Goal: Transaction & Acquisition: Book appointment/travel/reservation

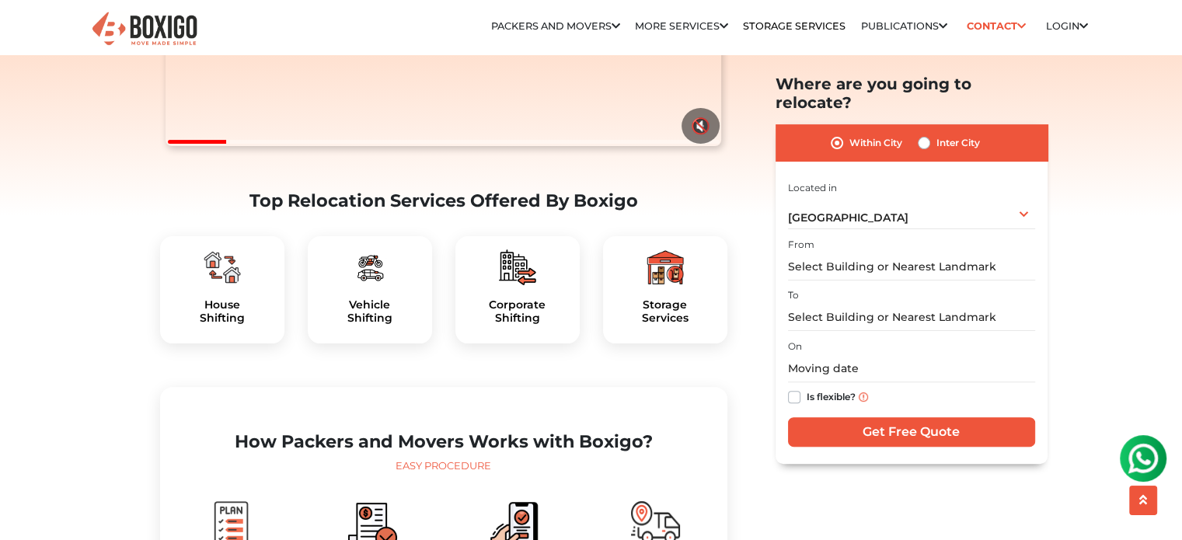
scroll to position [379, 0]
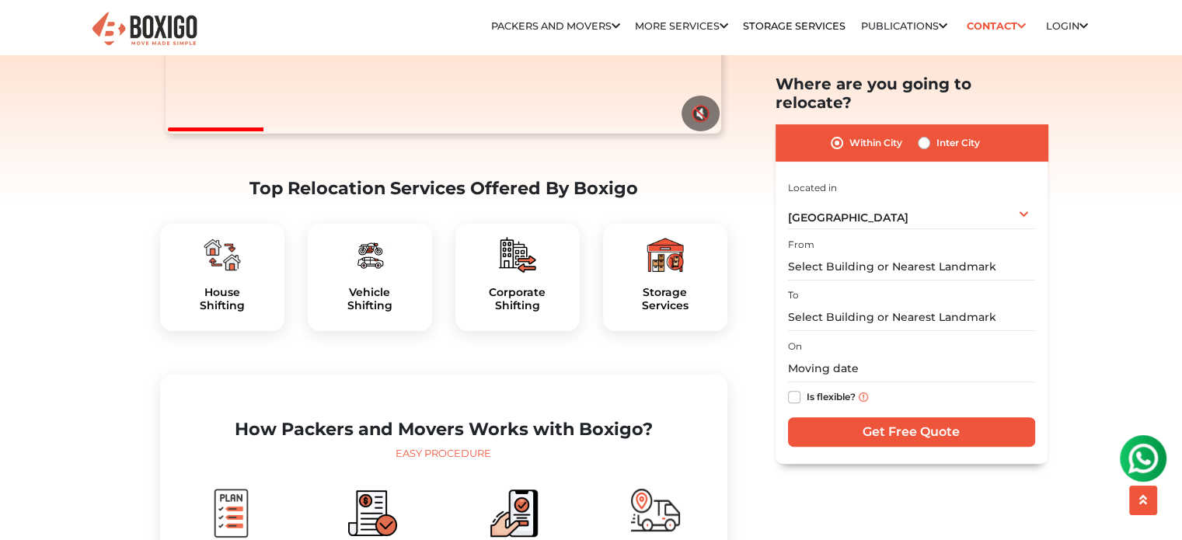
click at [385, 274] on img at bounding box center [369, 254] width 37 height 37
click at [384, 274] on img at bounding box center [369, 254] width 37 height 37
click at [382, 274] on img at bounding box center [369, 254] width 37 height 37
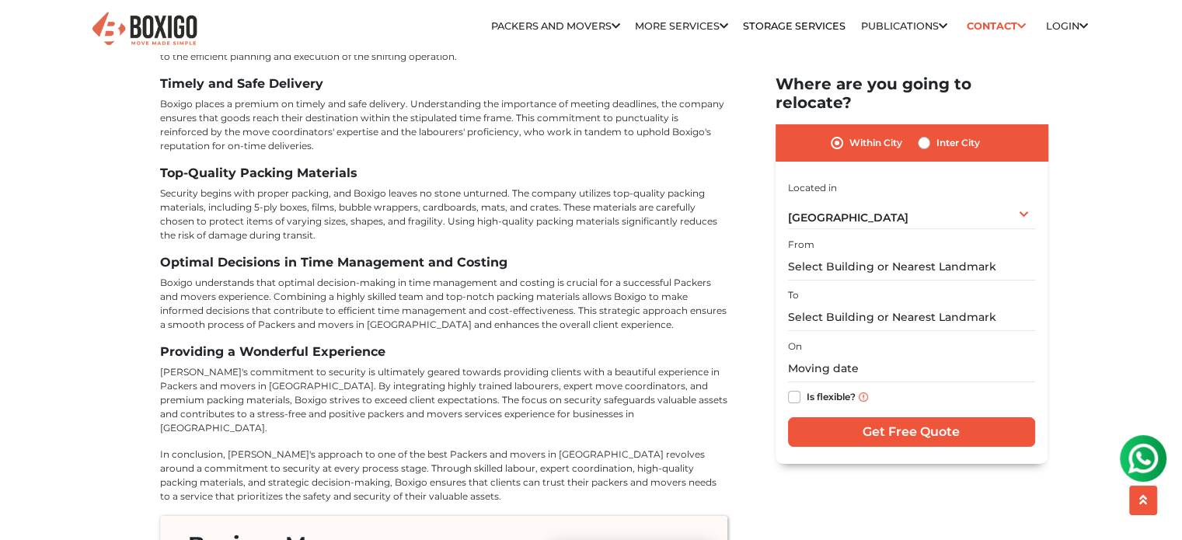
scroll to position [6038, 0]
click at [937, 134] on label "Inter City" at bounding box center [959, 143] width 44 height 19
click at [920, 134] on input "Inter City" at bounding box center [924, 142] width 12 height 16
radio input "true"
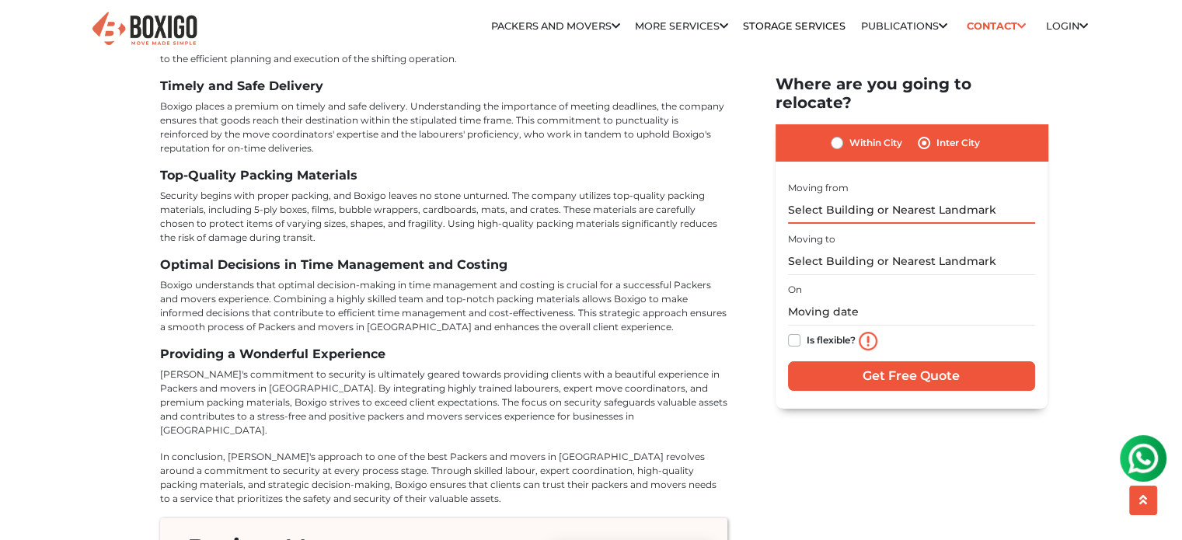
click at [874, 197] on input "text" at bounding box center [911, 210] width 247 height 27
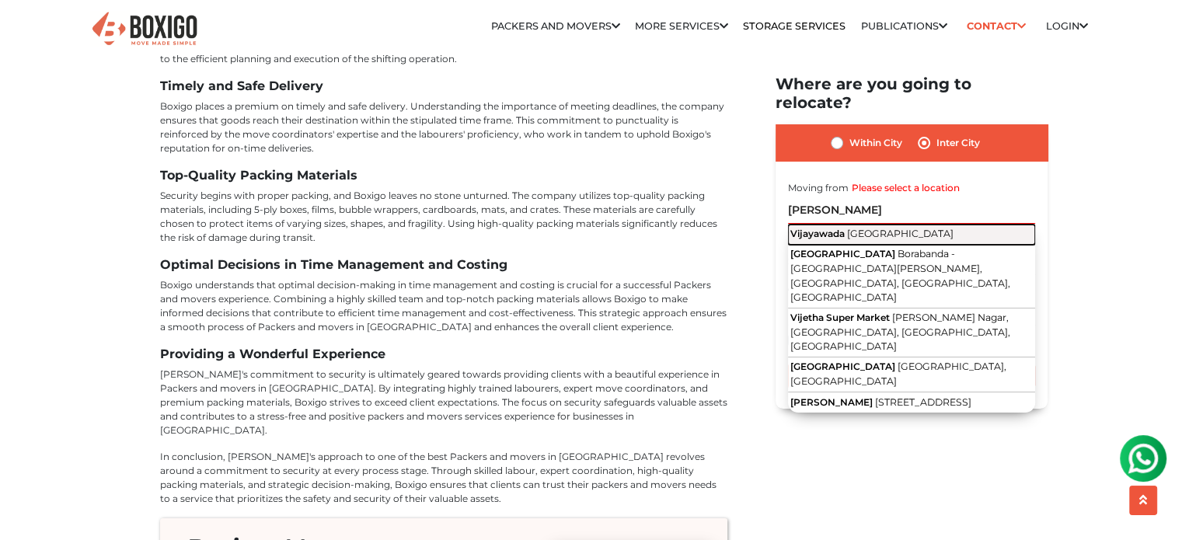
click at [863, 228] on span "Andhra Pradesh" at bounding box center [900, 234] width 106 height 12
type input "Vijayawada, Andhra Pradesh"
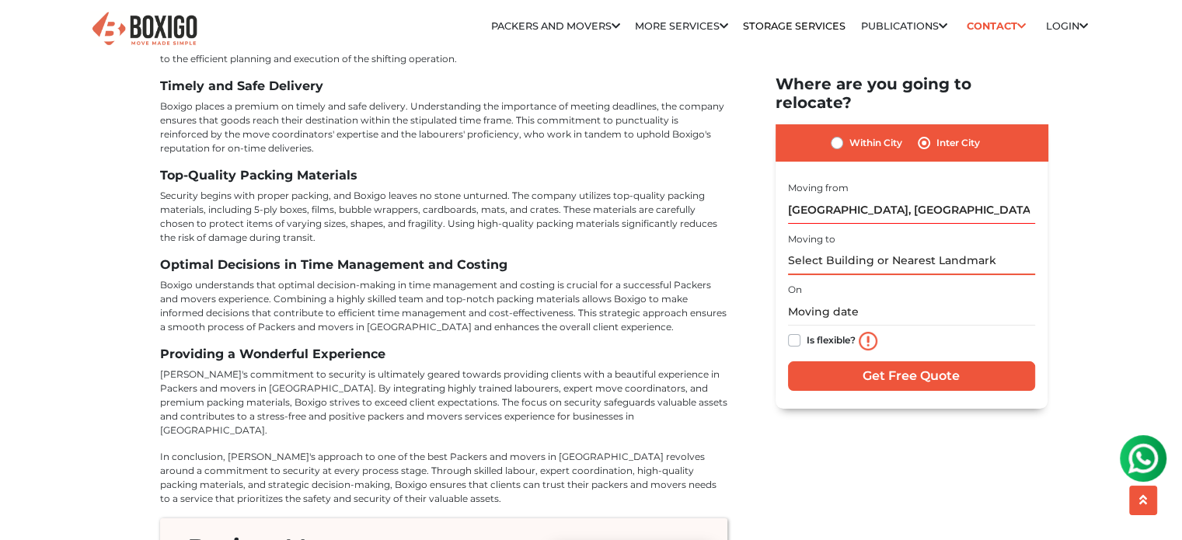
click at [842, 248] on input "text" at bounding box center [911, 261] width 247 height 27
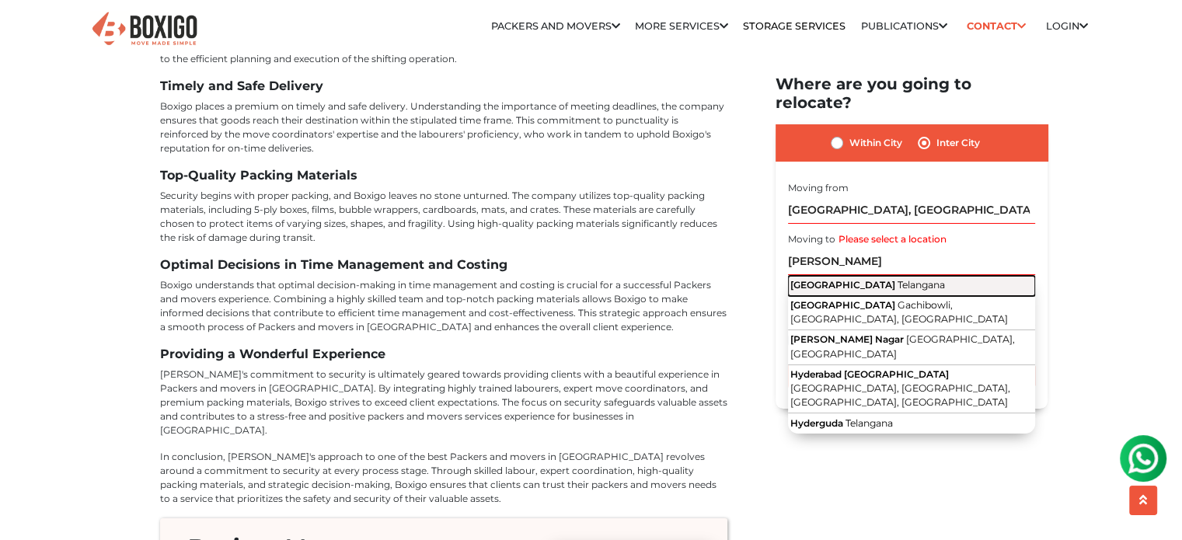
click at [839, 279] on span "[GEOGRAPHIC_DATA]" at bounding box center [842, 285] width 105 height 12
type input "Hyderabad, Telangana"
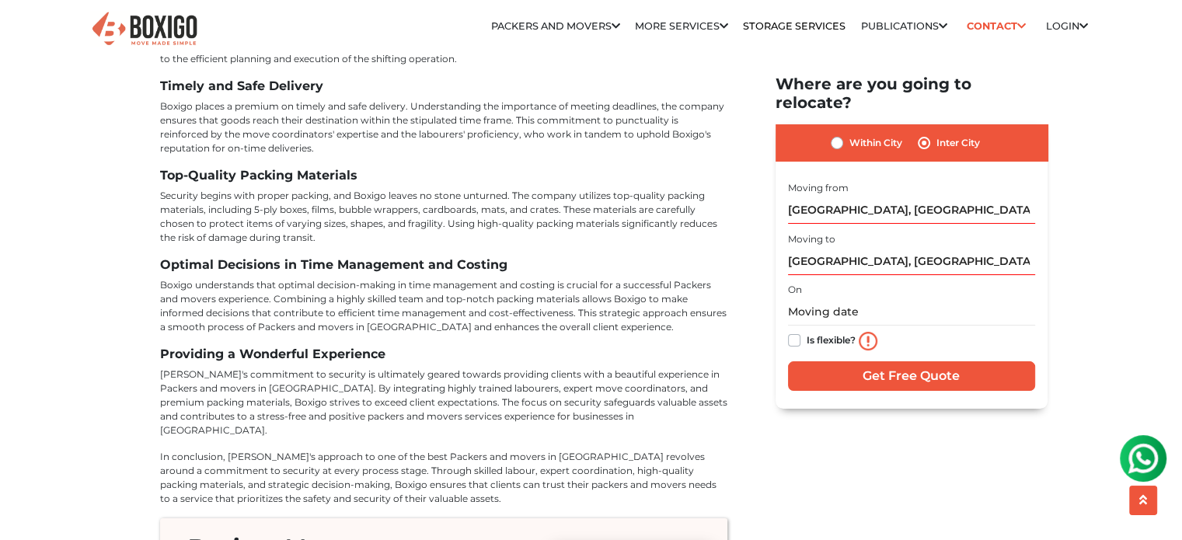
click at [807, 331] on label "Is flexible?" at bounding box center [831, 339] width 49 height 16
click at [796, 331] on input "Is flexible?" at bounding box center [794, 339] width 12 height 16
checkbox input "true"
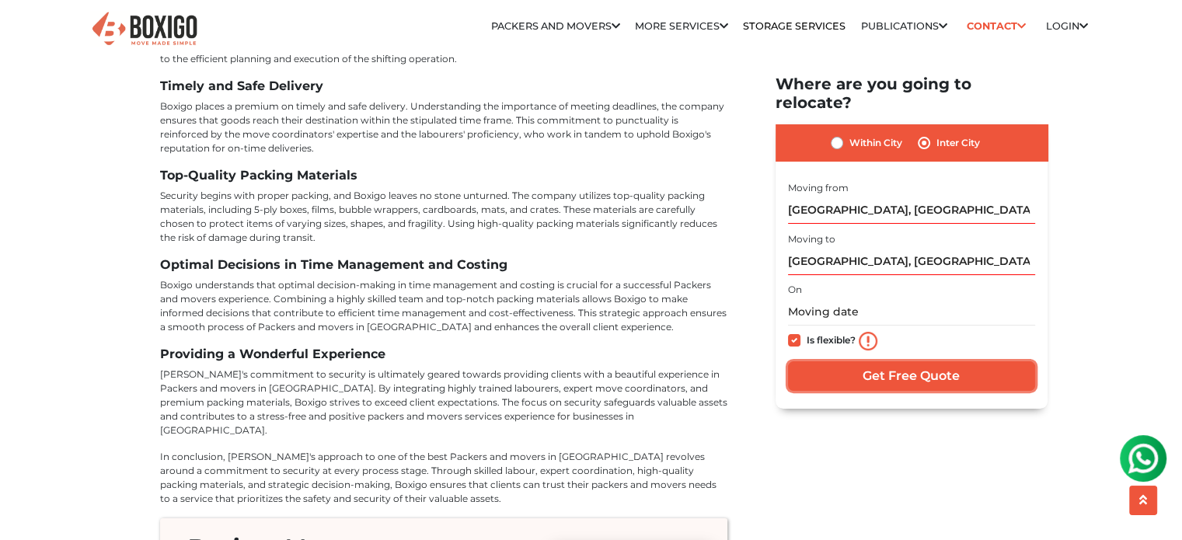
click at [853, 361] on input "Get Free Quote" at bounding box center [911, 376] width 247 height 30
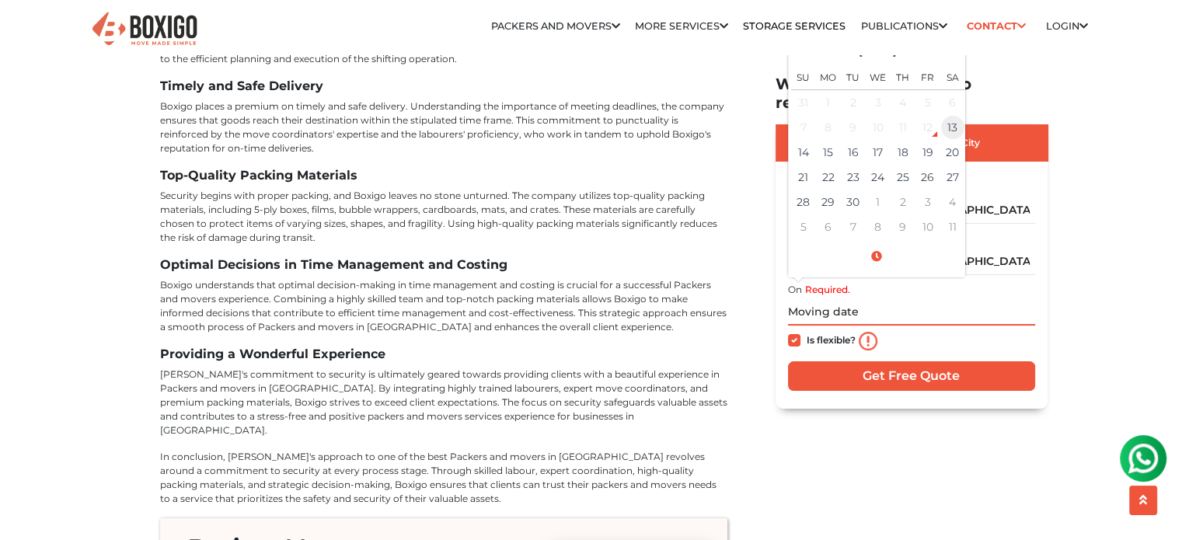
click at [948, 115] on td "13" at bounding box center [952, 127] width 25 height 25
type input "09/13/2025 2:46 PM"
click at [930, 116] on div "12" at bounding box center [927, 127] width 23 height 23
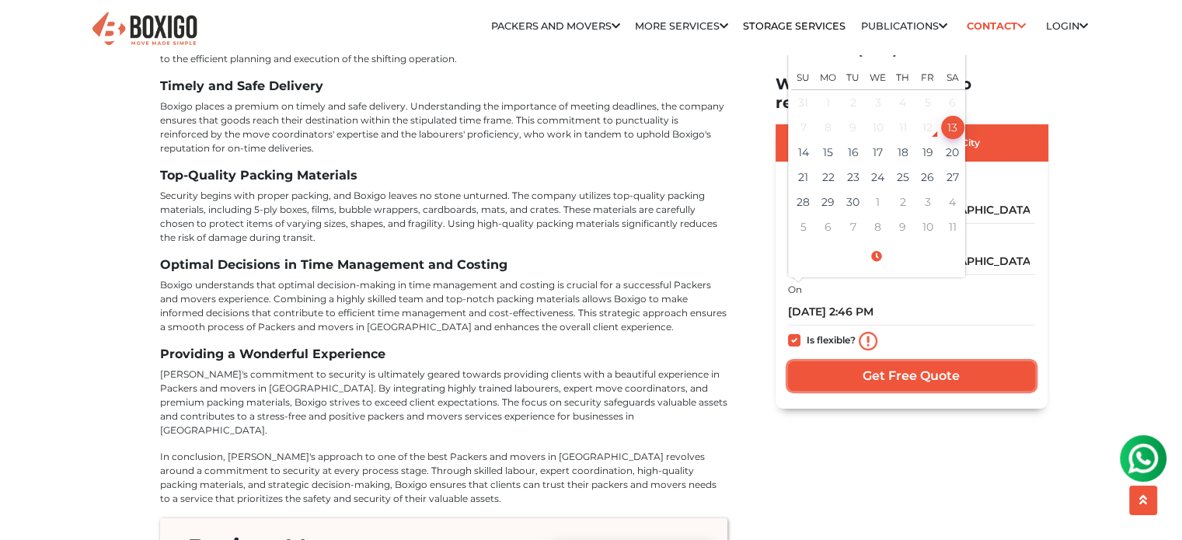
click at [888, 361] on input "Get Free Quote" at bounding box center [911, 376] width 247 height 30
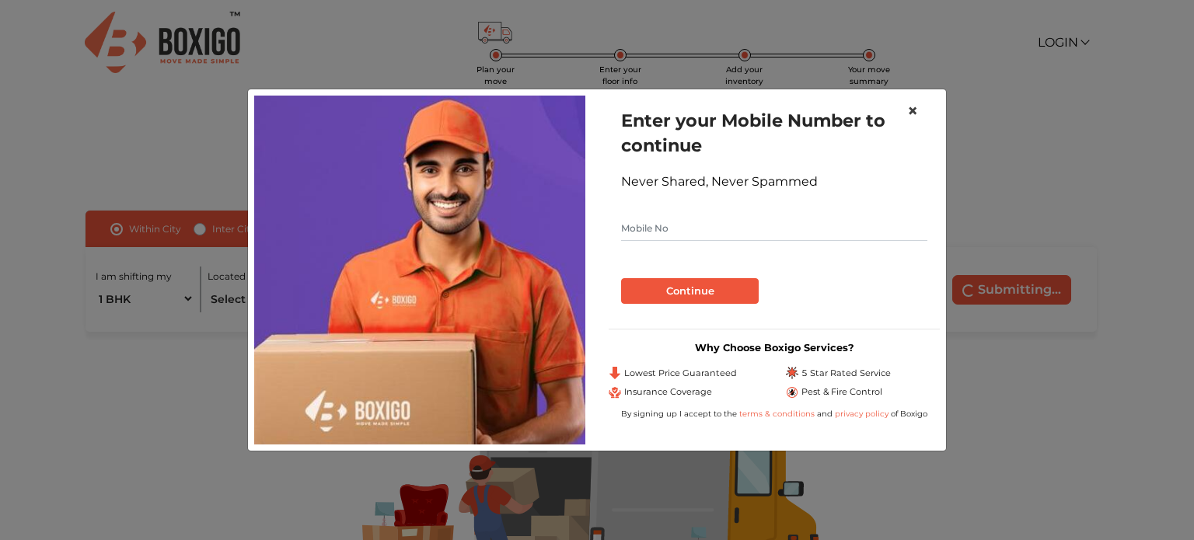
click at [920, 110] on button "×" at bounding box center [913, 111] width 36 height 44
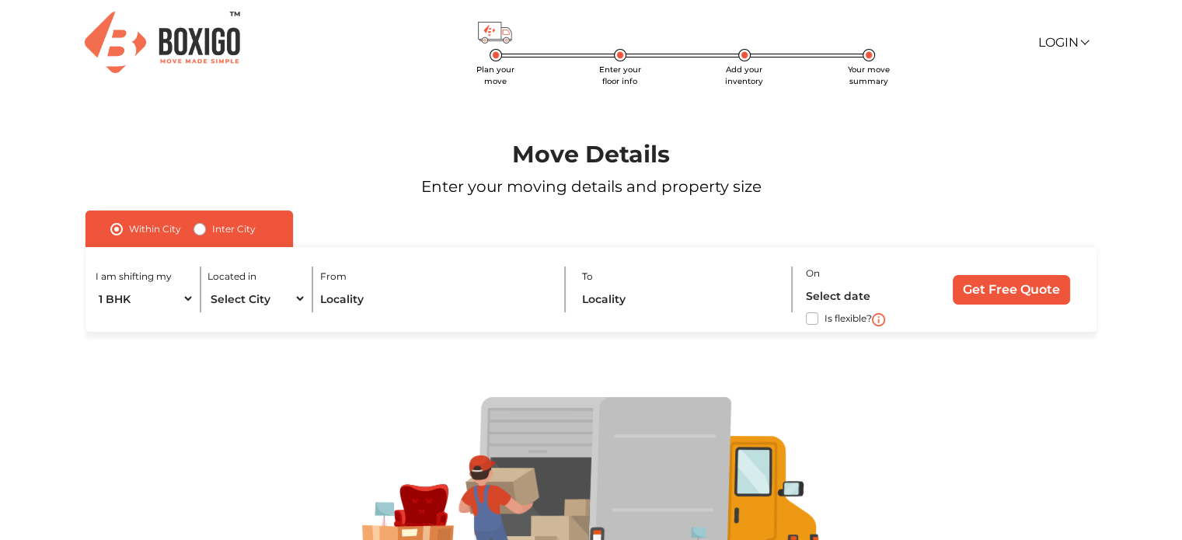
click at [212, 229] on label "Inter City" at bounding box center [234, 229] width 44 height 19
click at [196, 229] on input "Inter City" at bounding box center [200, 228] width 12 height 16
radio input "true"
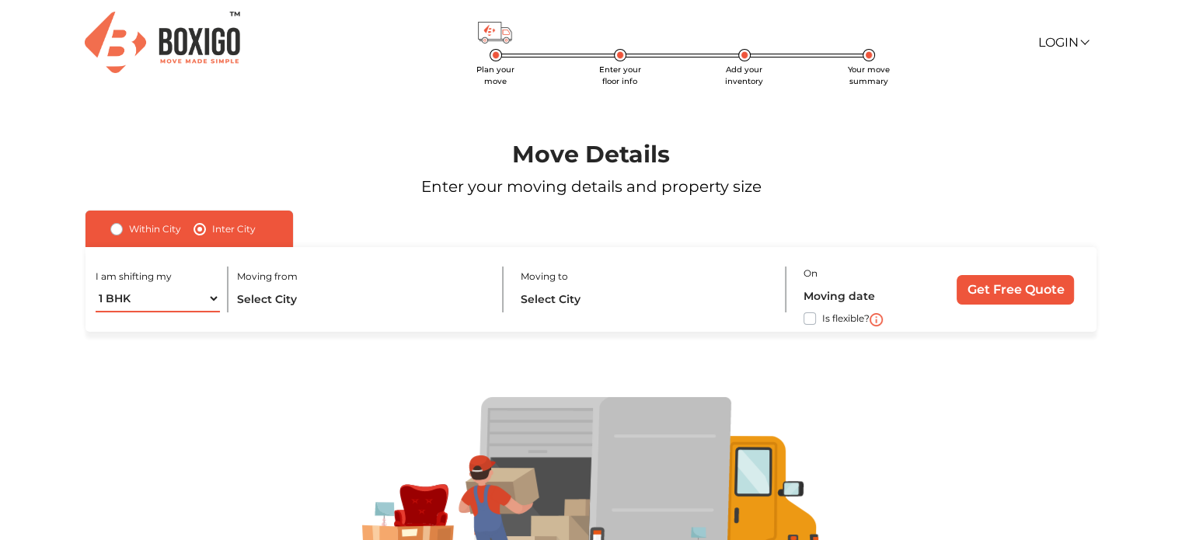
click at [206, 300] on select "1 BHK 2 BHK 3 BHK 3 + BHK FEW ITEMS" at bounding box center [158, 298] width 124 height 27
select select "FEW ITEMS"
click at [96, 286] on select "1 BHK 2 BHK 3 BHK 3 + BHK FEW ITEMS" at bounding box center [158, 298] width 124 height 27
click at [296, 288] on input "text" at bounding box center [362, 298] width 250 height 27
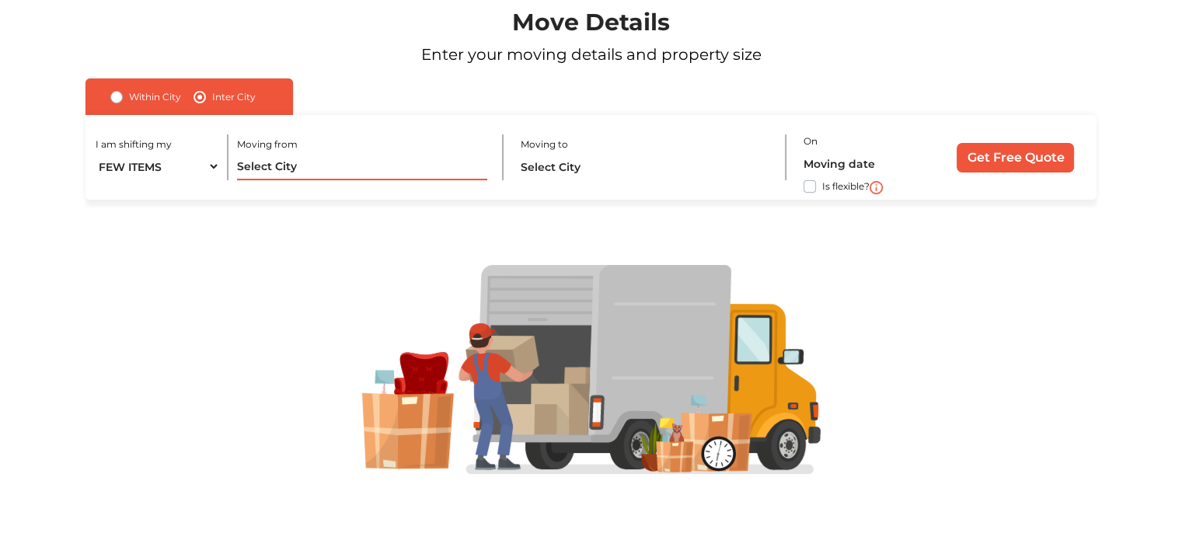
scroll to position [96, 0]
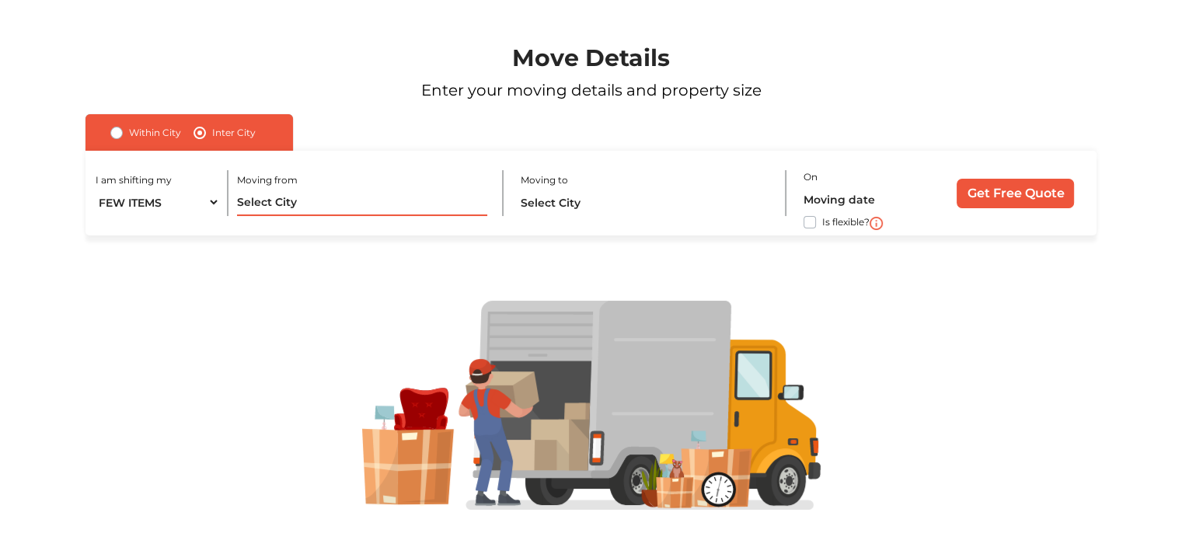
click at [266, 196] on input "text" at bounding box center [362, 202] width 250 height 27
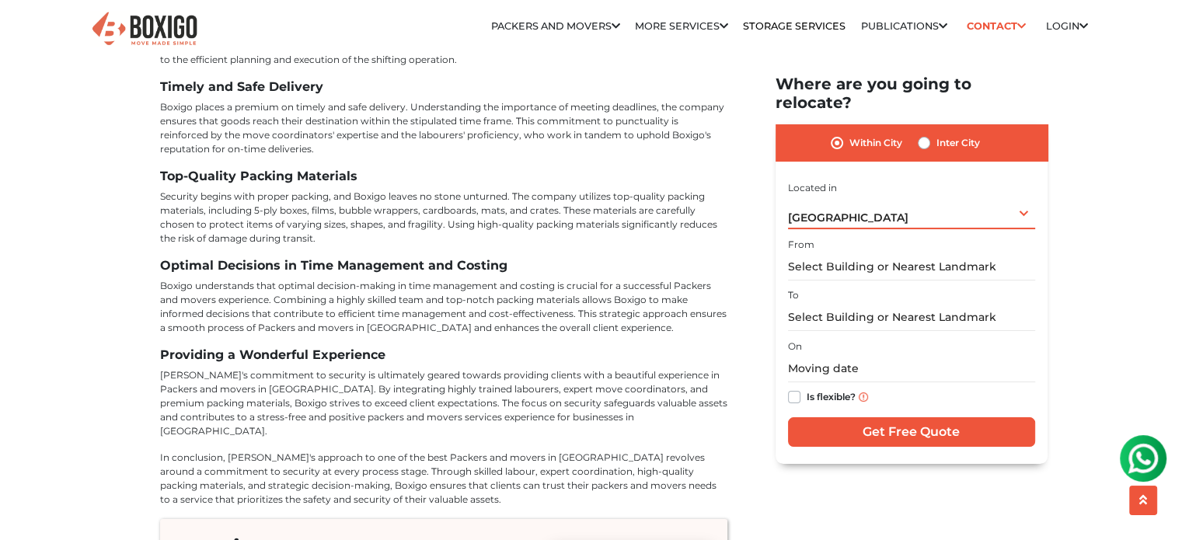
click at [858, 198] on div "[GEOGRAPHIC_DATA] Select City [GEOGRAPHIC_DATA] [GEOGRAPHIC_DATA] [GEOGRAPHIC_D…" at bounding box center [911, 213] width 247 height 33
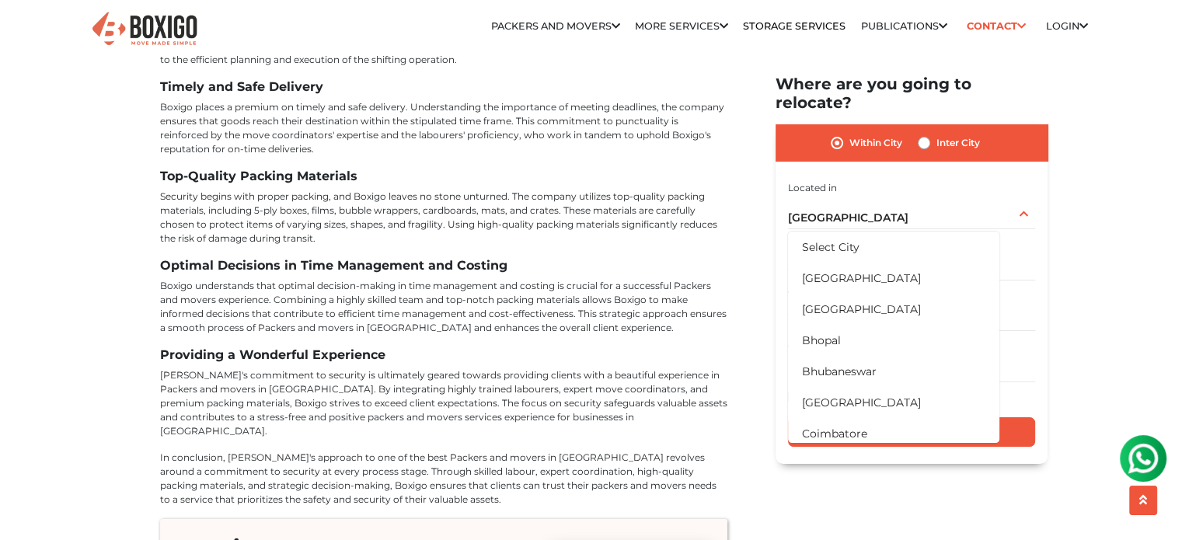
click at [937, 134] on label "Inter City" at bounding box center [959, 143] width 44 height 19
click at [924, 134] on input "Inter City" at bounding box center [924, 142] width 12 height 16
radio input "true"
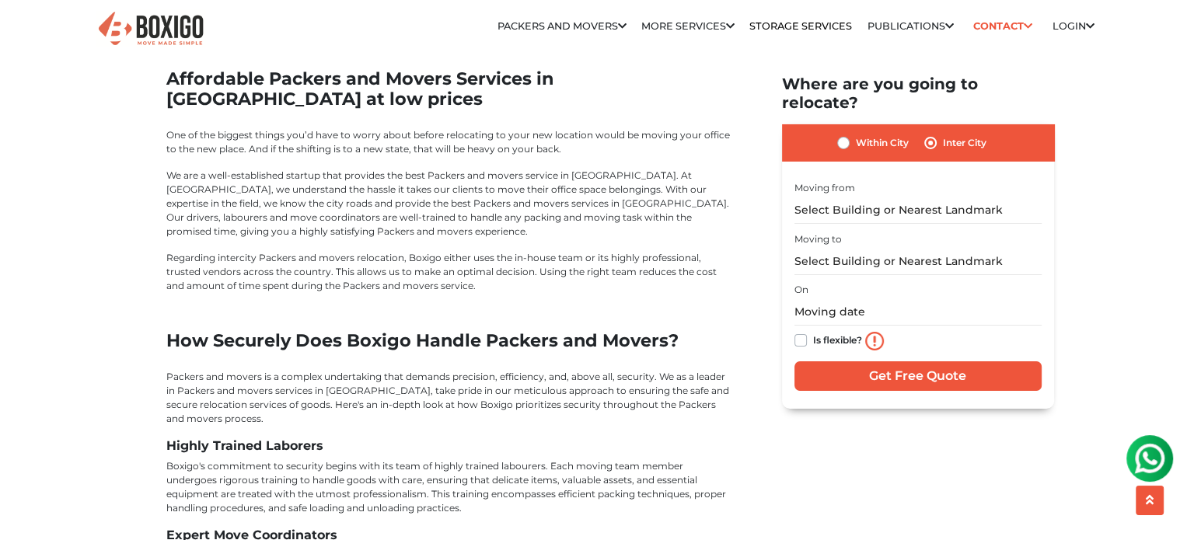
scroll to position [5375, 0]
